Goal: Transaction & Acquisition: Purchase product/service

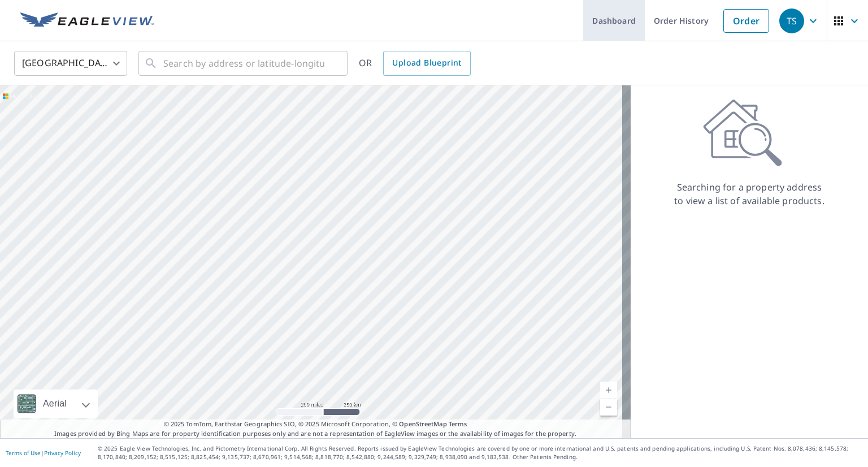
click at [606, 23] on link "Dashboard" at bounding box center [614, 20] width 62 height 41
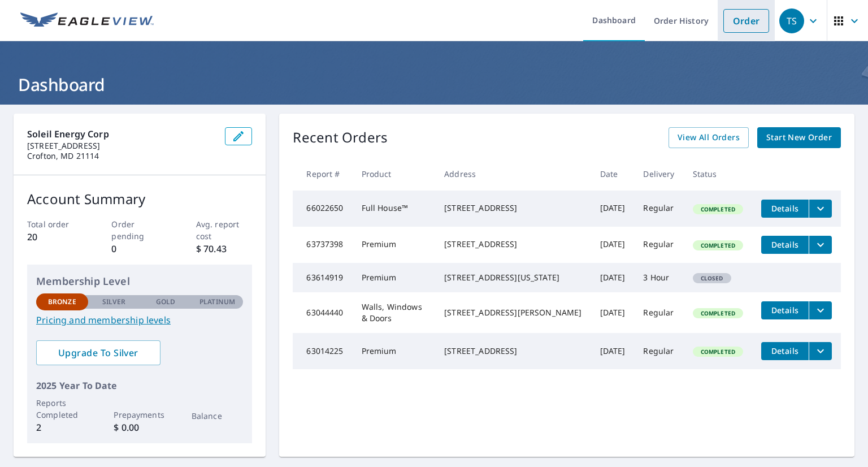
click at [744, 13] on link "Order" at bounding box center [746, 21] width 46 height 24
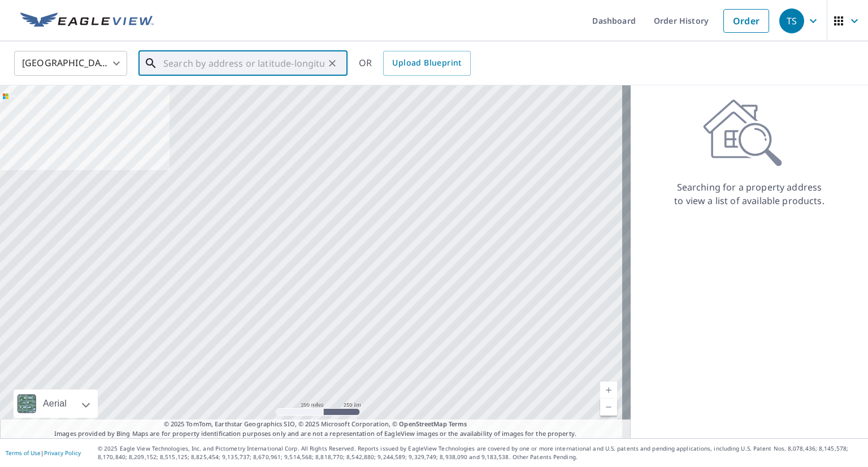
click at [165, 66] on input "text" at bounding box center [243, 63] width 161 height 32
paste input "[URL][DOMAIN_NAME][PERSON_NAME]"
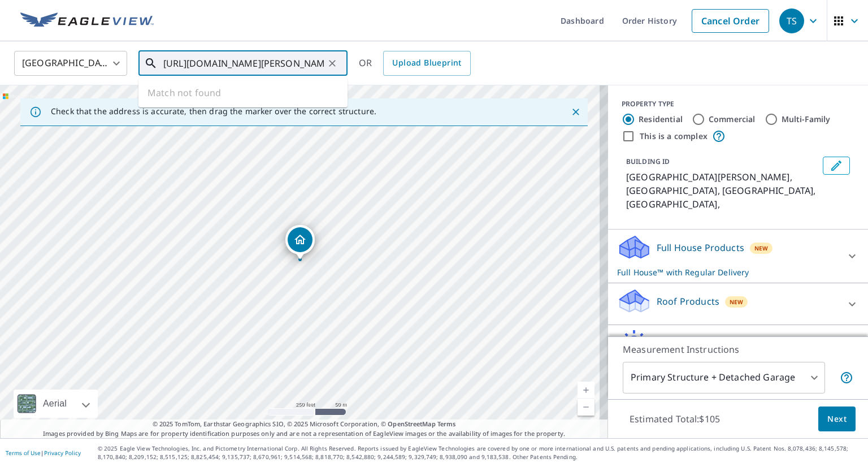
click at [209, 55] on input "[URL][DOMAIN_NAME][PERSON_NAME]" at bounding box center [243, 63] width 161 height 32
paste input "[DEMOGRAPHIC_DATA][GEOGRAPHIC_DATA][PERSON_NAME][DEMOGRAPHIC_DATA]"
type input "[DEMOGRAPHIC_DATA][GEOGRAPHIC_DATA][PERSON_NAME][DEMOGRAPHIC_DATA]"
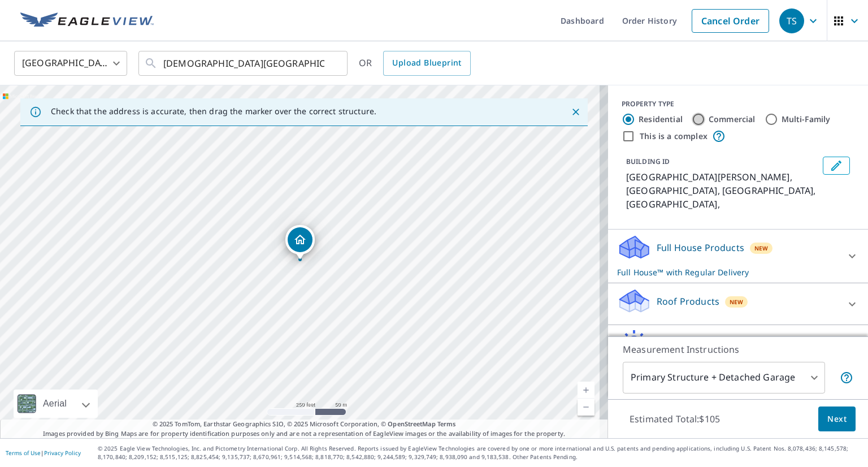
click at [692, 118] on input "Commercial" at bounding box center [699, 119] width 14 height 14
radio input "true"
type input "4"
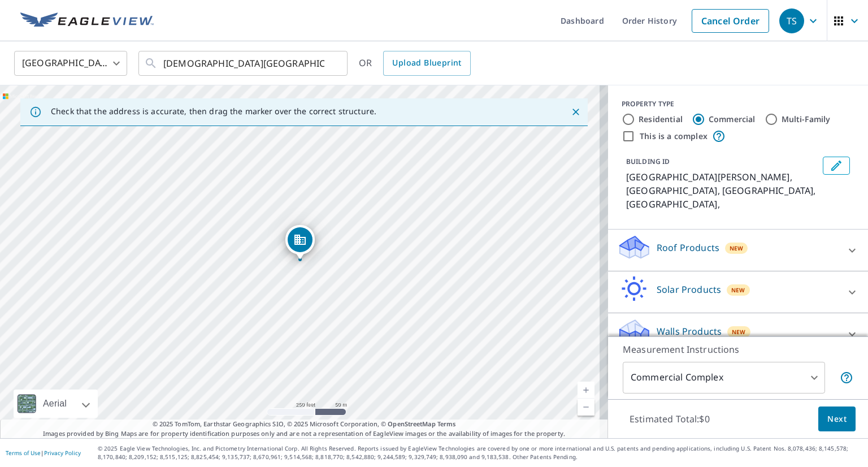
click at [830, 166] on icon "Edit building 1" at bounding box center [837, 166] width 14 height 14
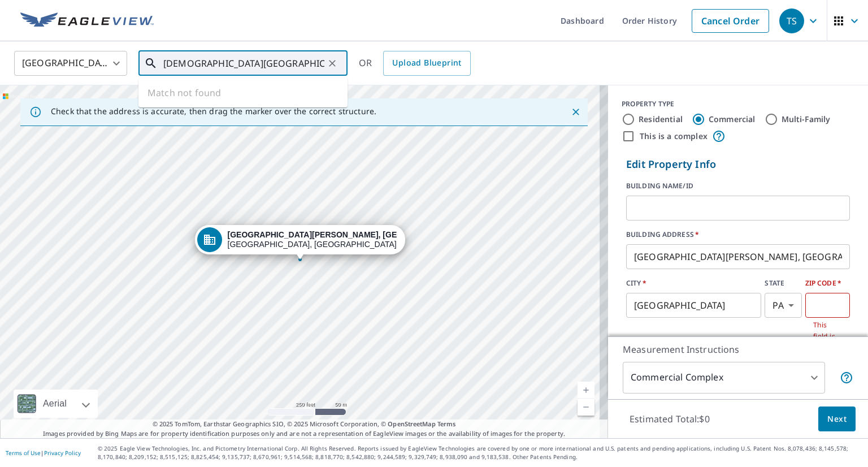
click at [311, 62] on input "[DEMOGRAPHIC_DATA][GEOGRAPHIC_DATA][PERSON_NAME][DEMOGRAPHIC_DATA]" at bounding box center [243, 63] width 161 height 32
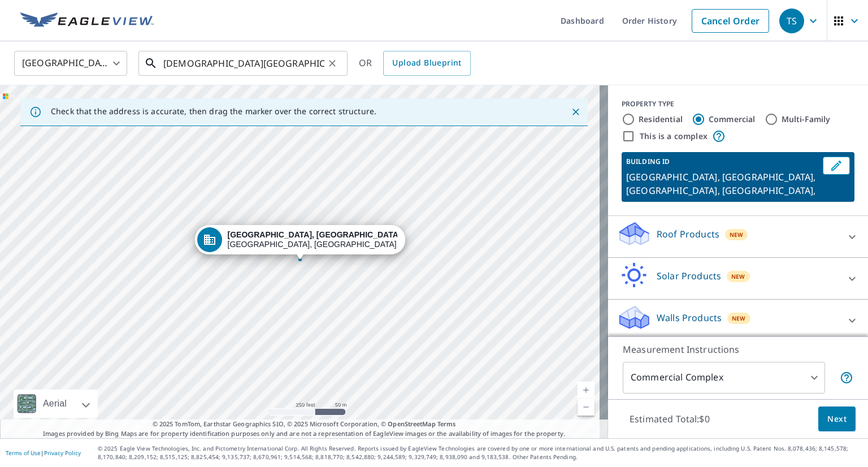
click at [202, 67] on input "[DEMOGRAPHIC_DATA][GEOGRAPHIC_DATA][PERSON_NAME][DEMOGRAPHIC_DATA] [GEOGRAPHIC_…" at bounding box center [243, 63] width 161 height 32
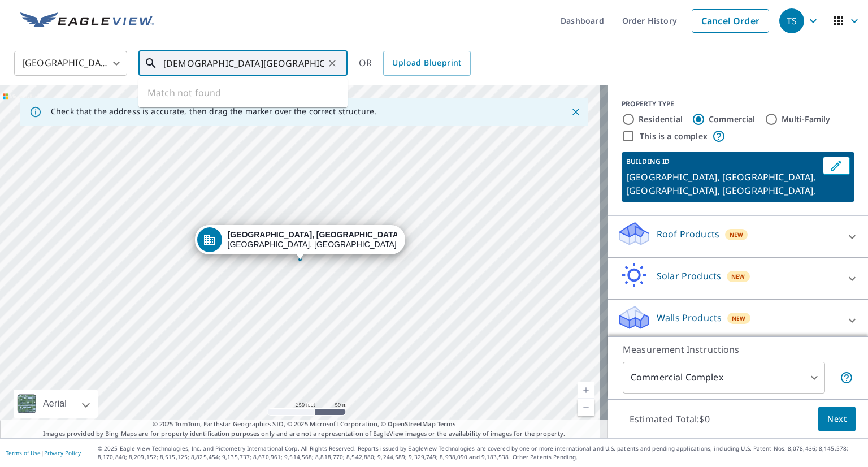
click at [202, 67] on input "[DEMOGRAPHIC_DATA][GEOGRAPHIC_DATA][PERSON_NAME][DEMOGRAPHIC_DATA] [GEOGRAPHIC_…" at bounding box center [243, 63] width 161 height 32
paste input "text"
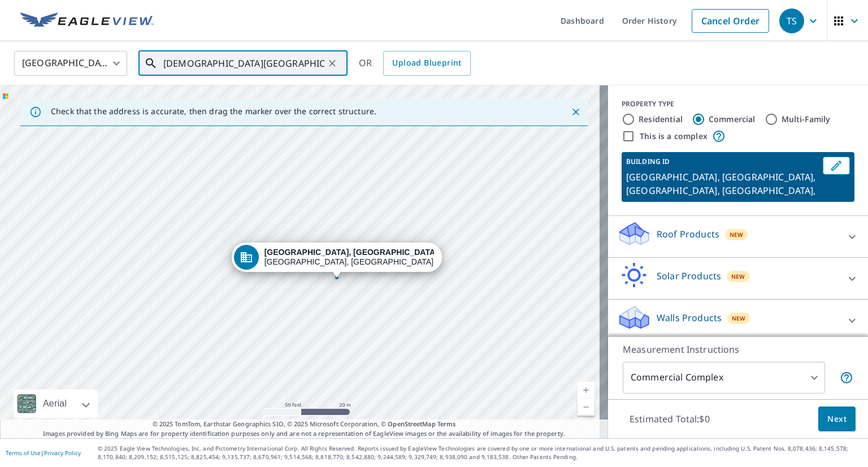
drag, startPoint x: 367, startPoint y: 307, endPoint x: 363, endPoint y: 290, distance: 18.1
click at [363, 290] on div "[GEOGRAPHIC_DATA], MD [GEOGRAPHIC_DATA], [GEOGRAPHIC_DATA]" at bounding box center [304, 261] width 608 height 353
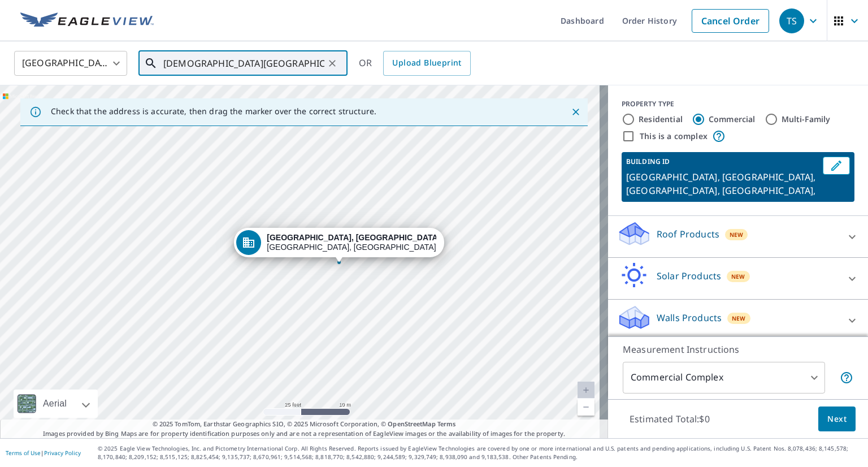
click at [210, 63] on input "[DEMOGRAPHIC_DATA][GEOGRAPHIC_DATA][PERSON_NAME][DEMOGRAPHIC_DATA] [GEOGRAPHIC_…" at bounding box center [243, 63] width 161 height 32
paste input "[STREET_ADDRESS]"
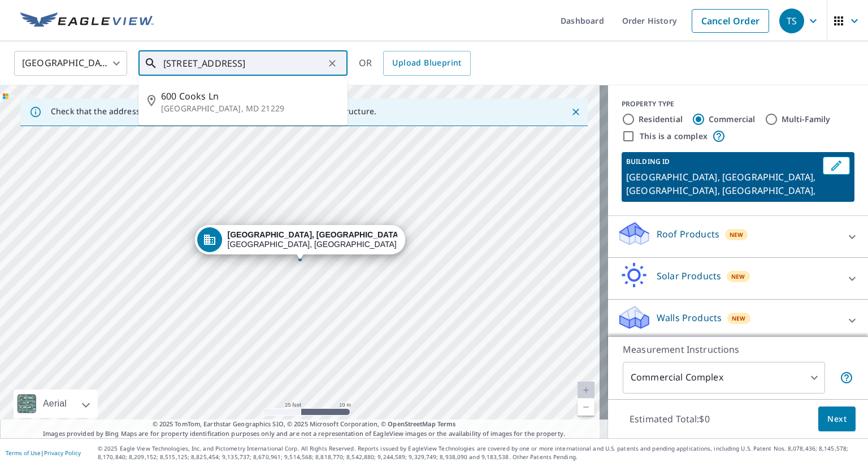
type input "[STREET_ADDRESS]"
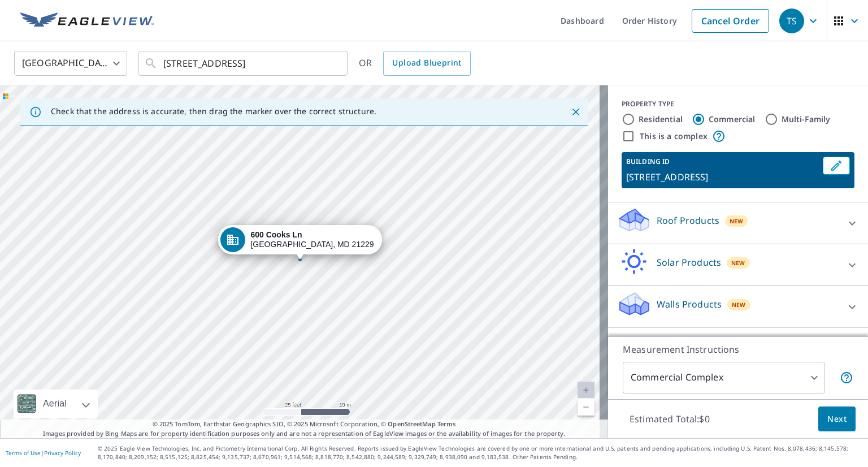
click at [673, 219] on p "Roof Products" at bounding box center [688, 221] width 63 height 14
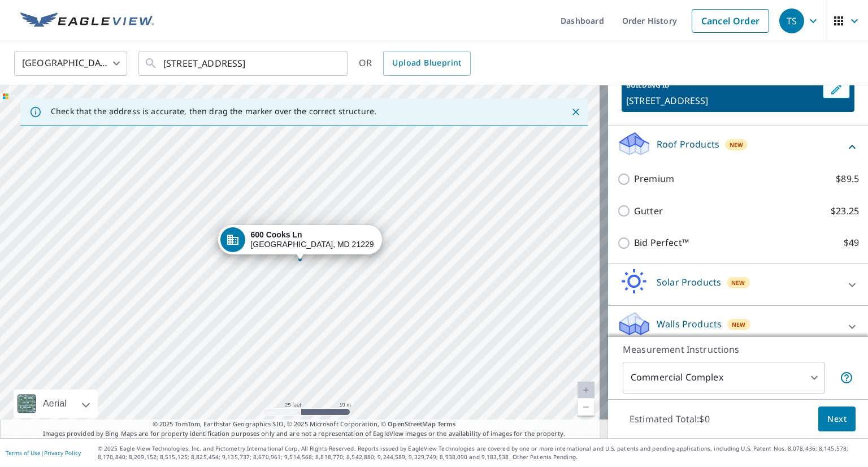
scroll to position [86, 0]
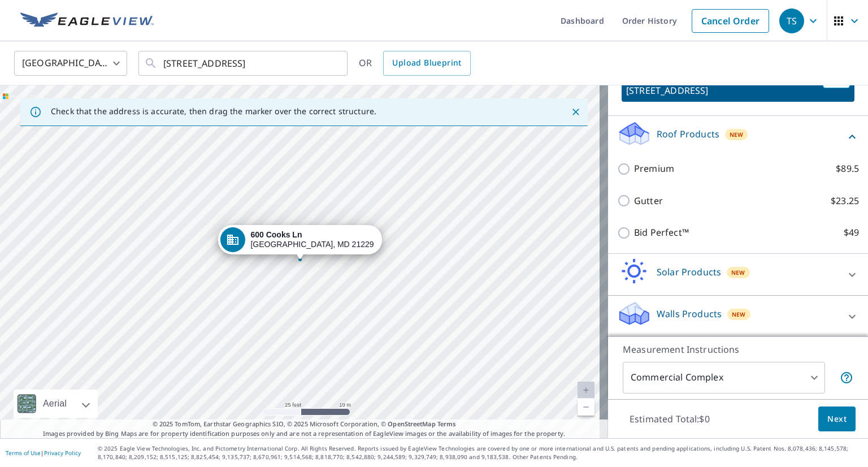
click at [666, 270] on p "Solar Products" at bounding box center [689, 272] width 64 height 14
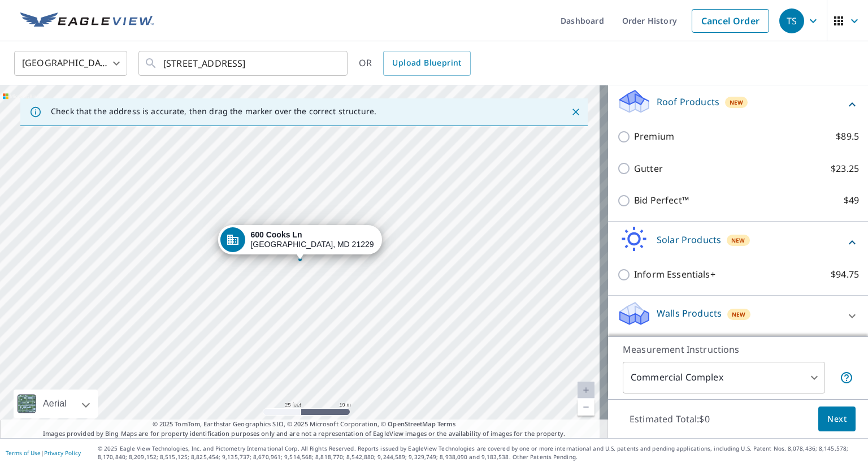
scroll to position [0, 0]
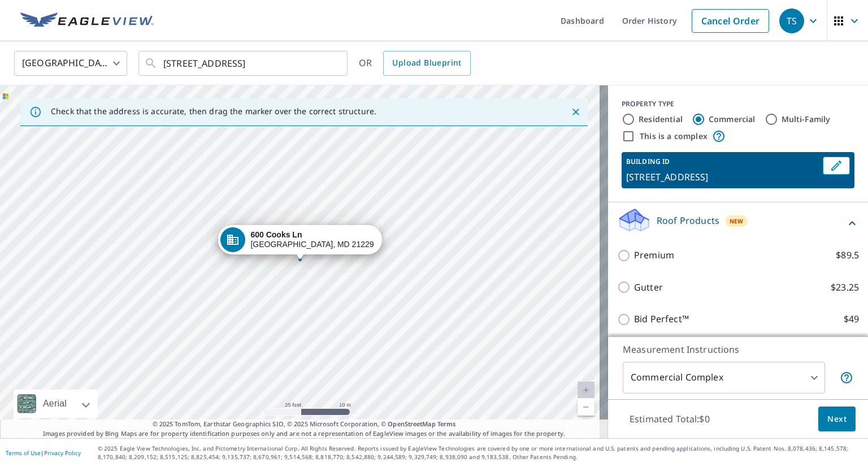
click at [807, 75] on div "[GEOGRAPHIC_DATA] [GEOGRAPHIC_DATA] ​ [STREET_ADDRESS] ​ OR Upload Blueprint" at bounding box center [430, 63] width 849 height 27
click at [827, 421] on span "Next" at bounding box center [836, 419] width 19 height 14
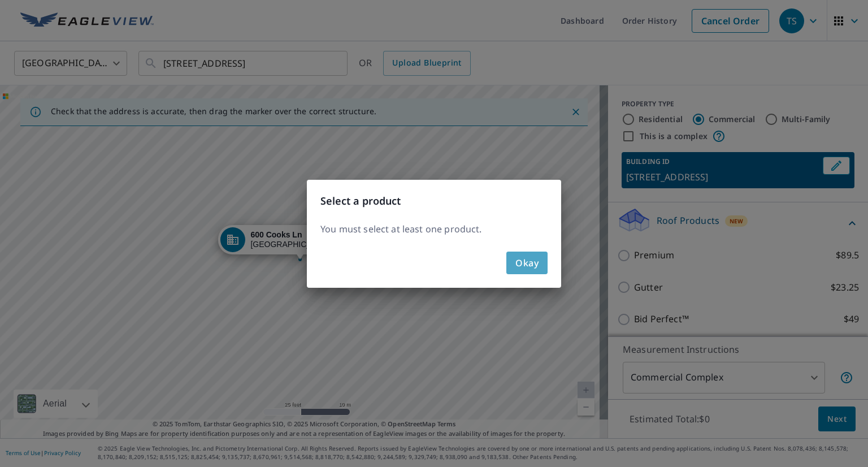
click at [527, 263] on span "Okay" at bounding box center [526, 263] width 23 height 16
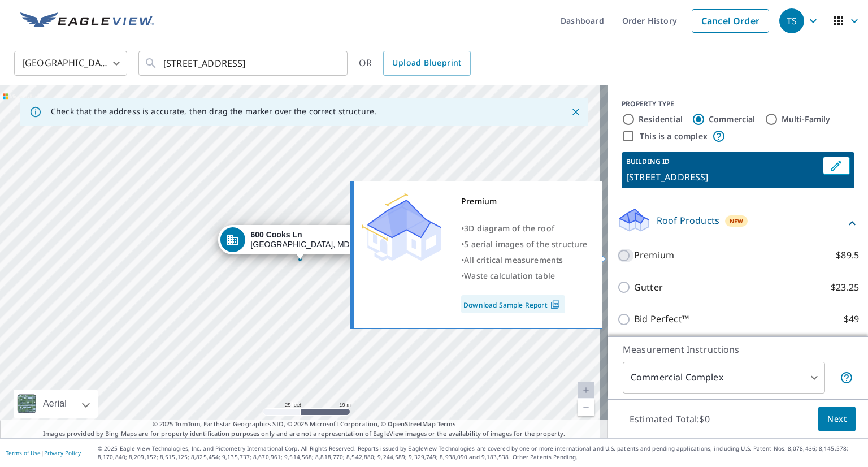
click at [617, 259] on input "Premium $89.5" at bounding box center [625, 256] width 17 height 14
checkbox input "true"
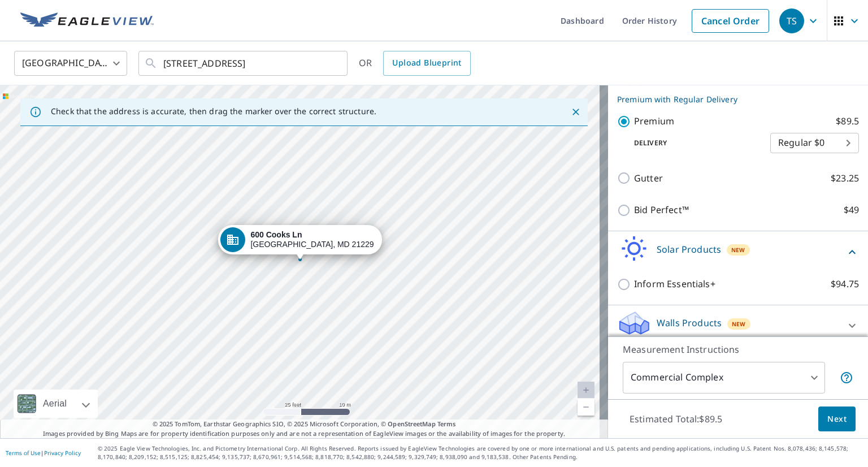
scroll to position [155, 0]
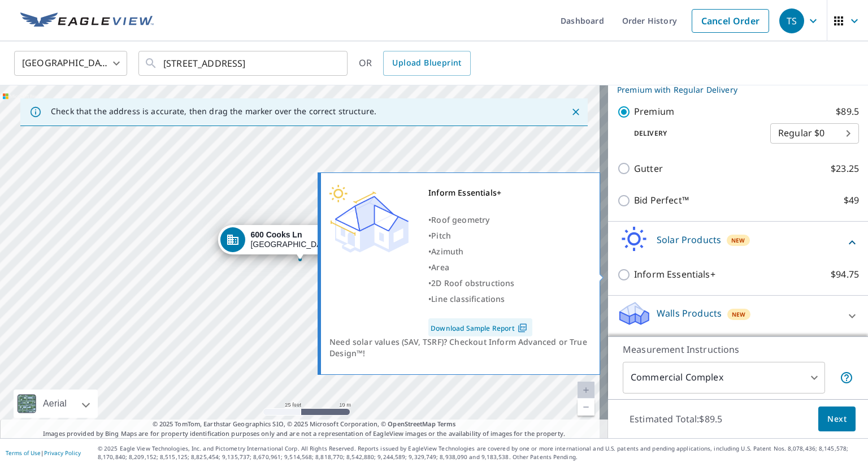
click at [617, 274] on input "Inform Essentials+ $94.75" at bounding box center [625, 275] width 17 height 14
checkbox input "true"
checkbox input "false"
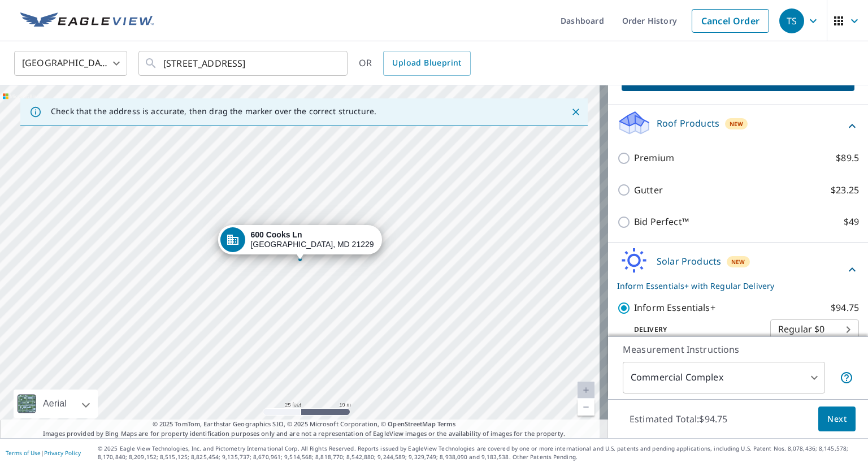
scroll to position [113, 0]
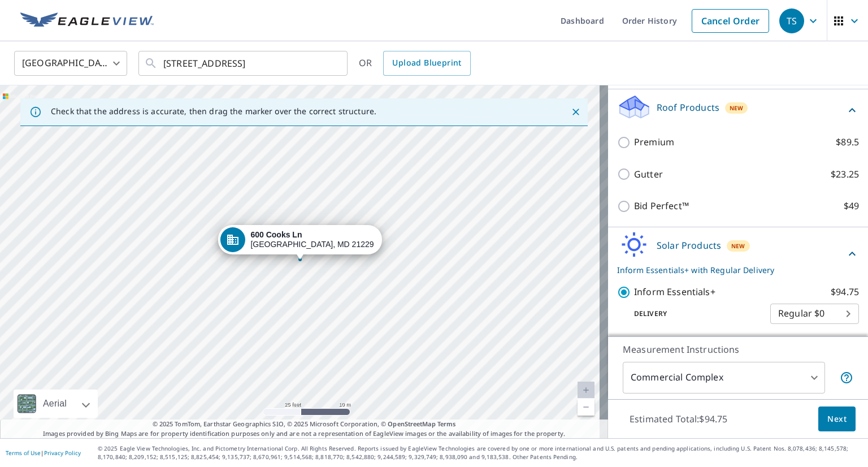
click at [644, 149] on div "Premium $89.5" at bounding box center [738, 142] width 242 height 32
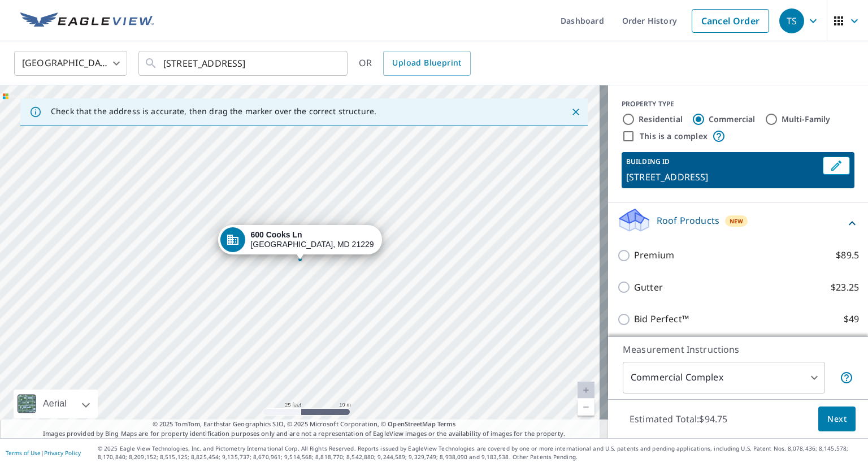
click at [667, 225] on p "Roof Products" at bounding box center [688, 221] width 63 height 14
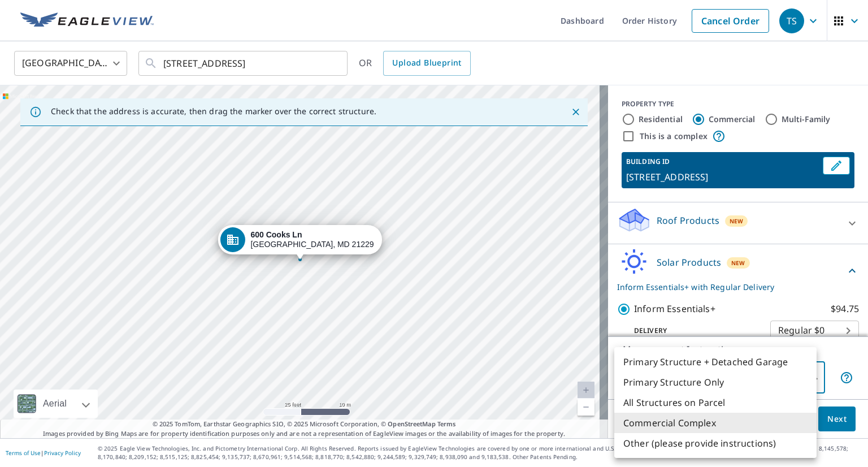
click at [798, 378] on body "TS TS Dashboard Order History Cancel Order TS [GEOGRAPHIC_DATA] US ​ [STREET_AD…" at bounding box center [434, 233] width 868 height 467
click at [643, 384] on li "Primary Structure Only" at bounding box center [715, 382] width 202 height 20
type input "2"
